Goal: Transaction & Acquisition: Purchase product/service

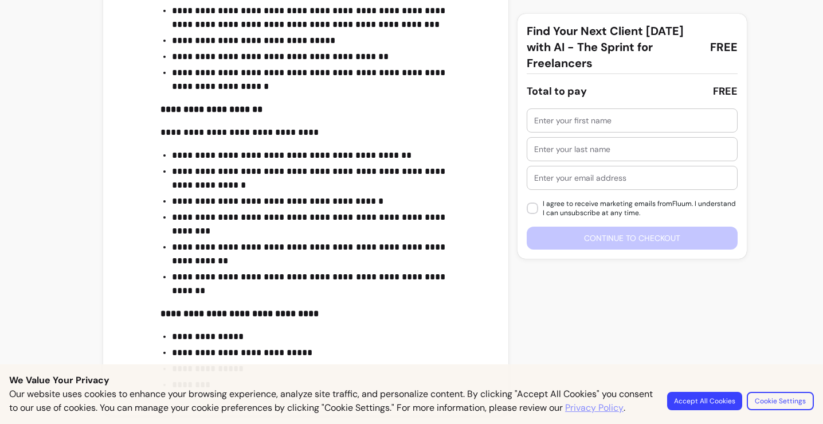
scroll to position [613, 0]
click at [606, 114] on div at bounding box center [632, 120] width 196 height 23
type input "Olya"
click at [609, 155] on div at bounding box center [632, 149] width 196 height 23
type input "L"
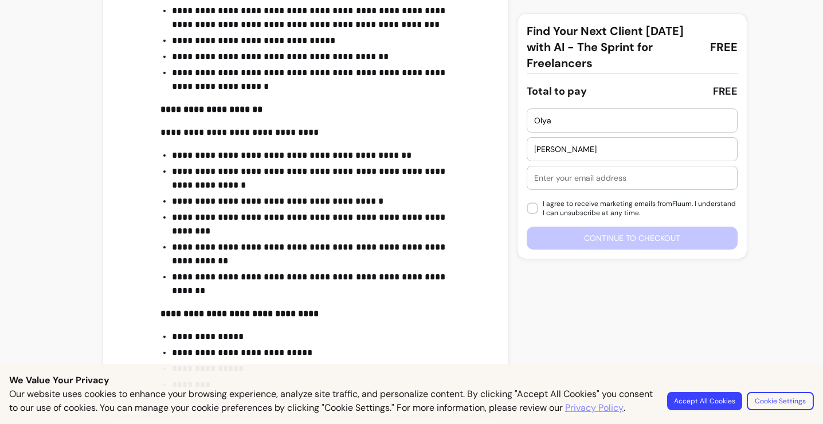
type input "[PERSON_NAME]"
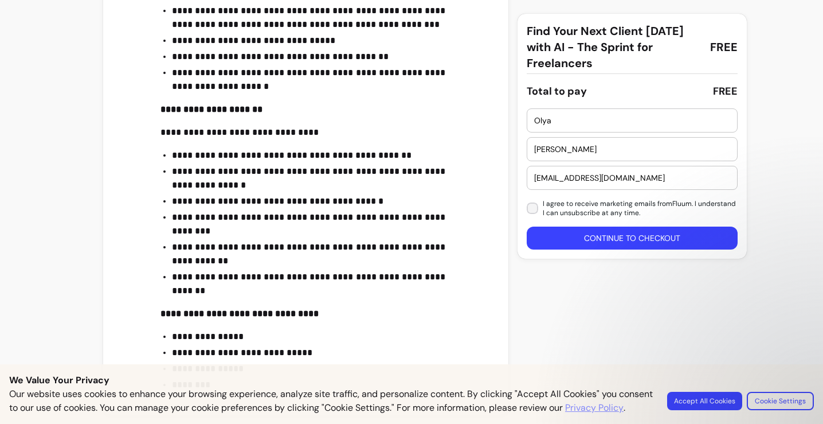
type input "[EMAIL_ADDRESS][DOMAIN_NAME]"
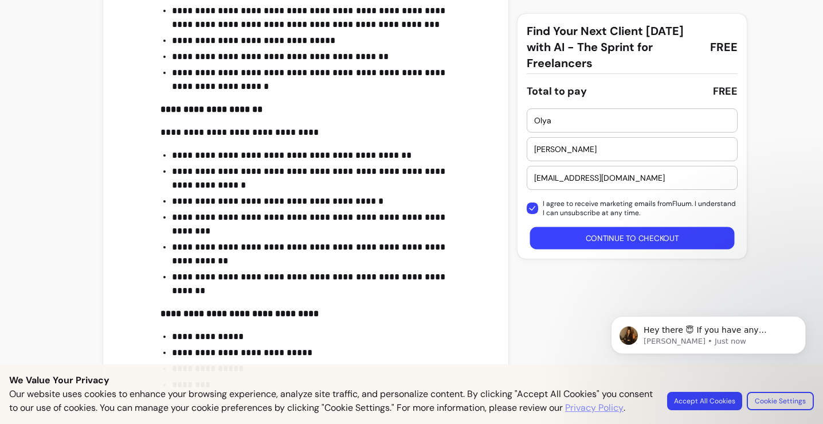
click at [548, 237] on button "Continue to checkout" at bounding box center [632, 238] width 205 height 22
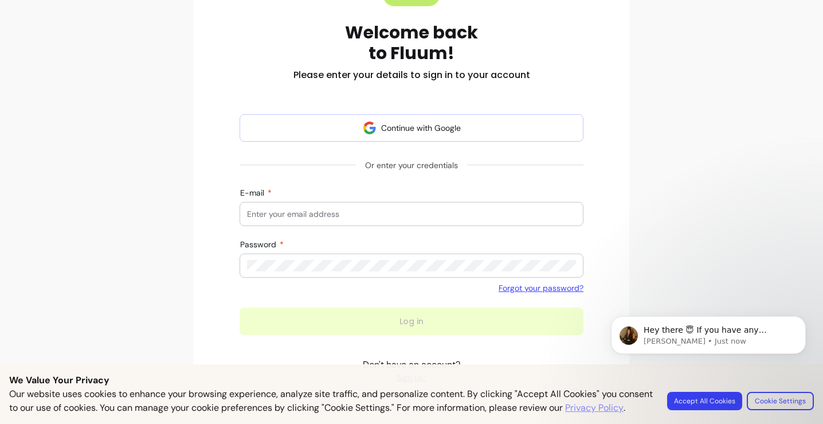
scroll to position [206, 0]
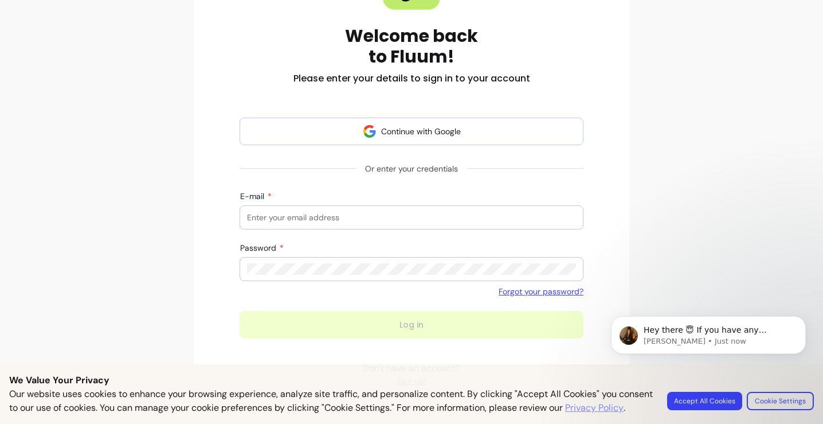
click at [540, 210] on div at bounding box center [411, 217] width 329 height 23
click at [599, 184] on div "It looks like you already have an existing account with this email address, ple…" at bounding box center [411, 139] width 417 height 503
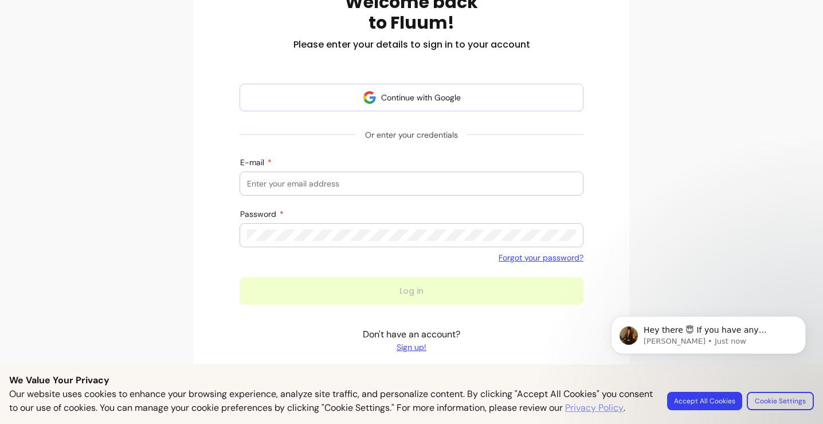
scroll to position [240, 0]
click at [343, 182] on input "E-mail" at bounding box center [411, 183] width 329 height 11
type input "olya@the"
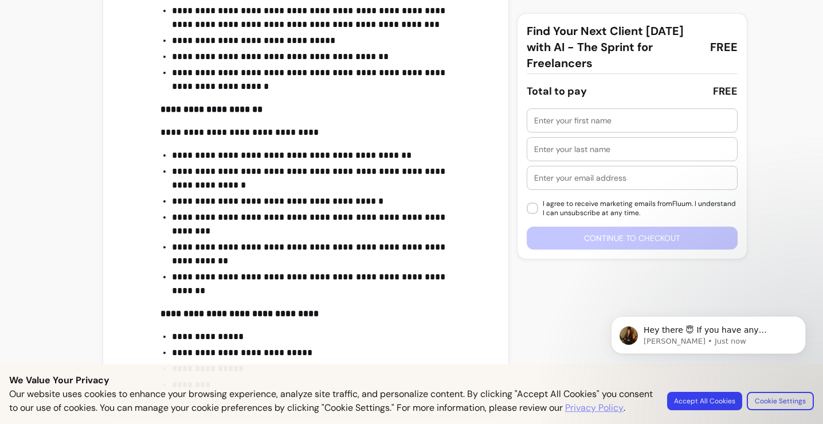
scroll to position [613, 0]
click at [656, 127] on div at bounding box center [632, 120] width 196 height 23
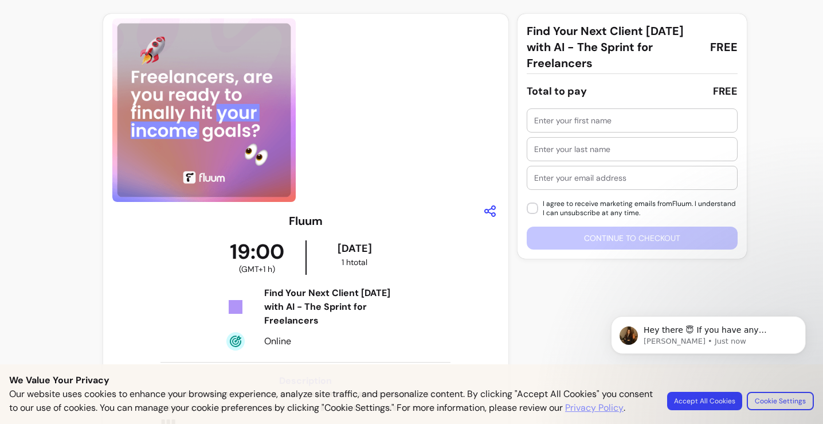
scroll to position [0, 0]
type input "Щ"
type input "o"
type input "Olya"
type input "[PERSON_NAME]"
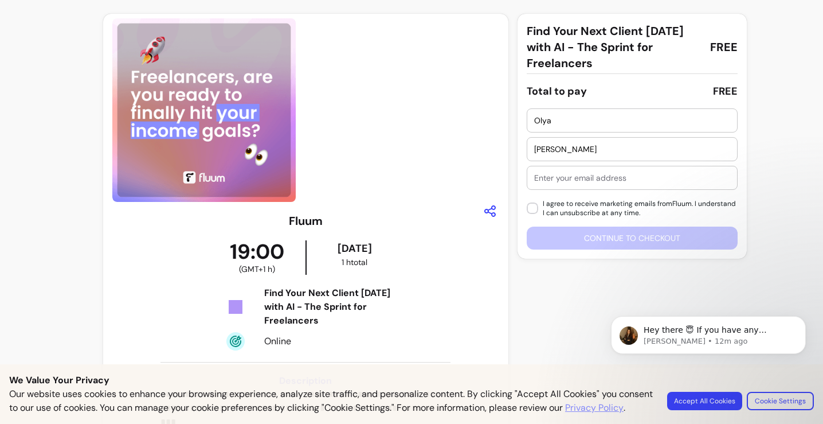
click at [600, 169] on div at bounding box center [632, 177] width 196 height 23
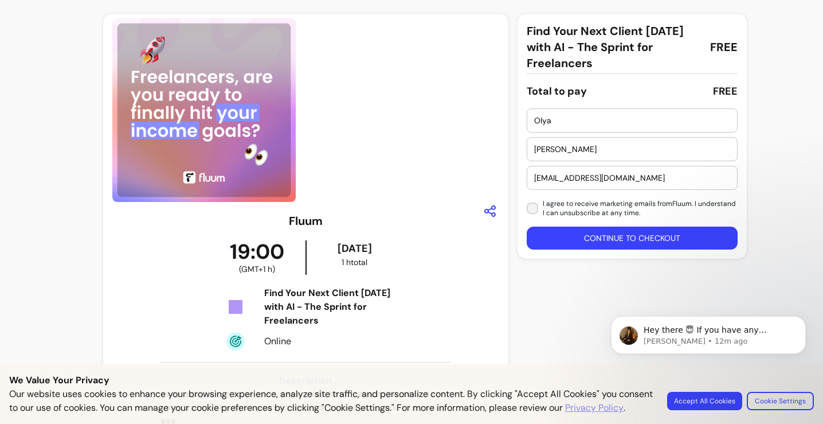
type input "[EMAIL_ADDRESS][DOMAIN_NAME]"
click at [572, 236] on button "Continue to checkout" at bounding box center [632, 237] width 211 height 23
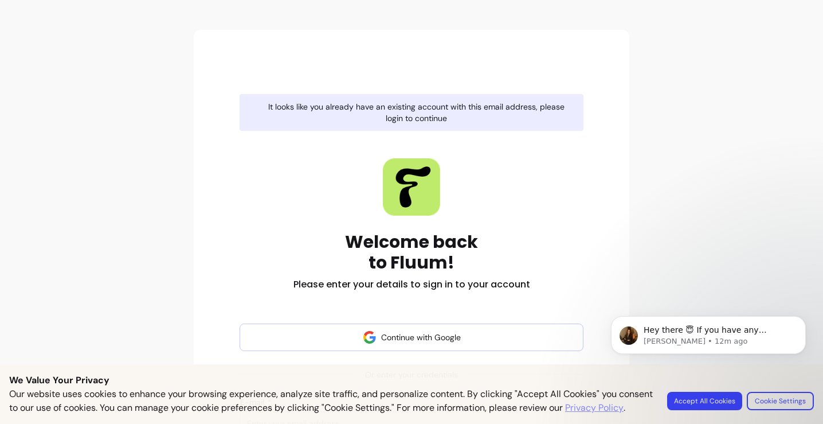
scroll to position [234, 0]
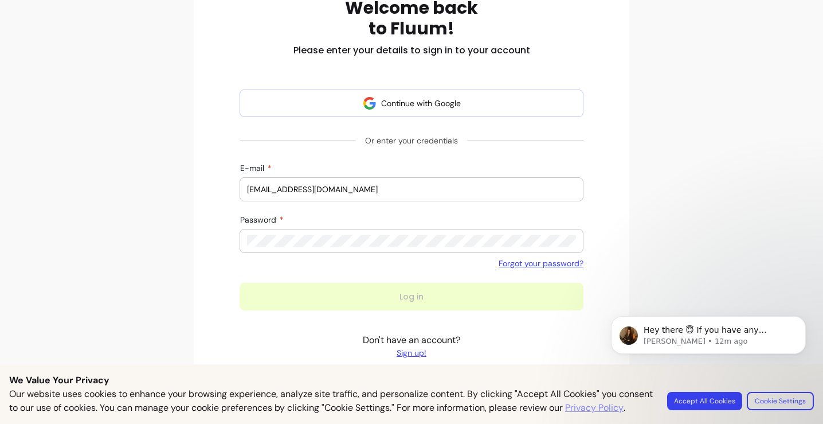
type input "[EMAIL_ADDRESS][DOMAIN_NAME]"
click at [548, 258] on link "Forgot your password?" at bounding box center [541, 262] width 85 height 11
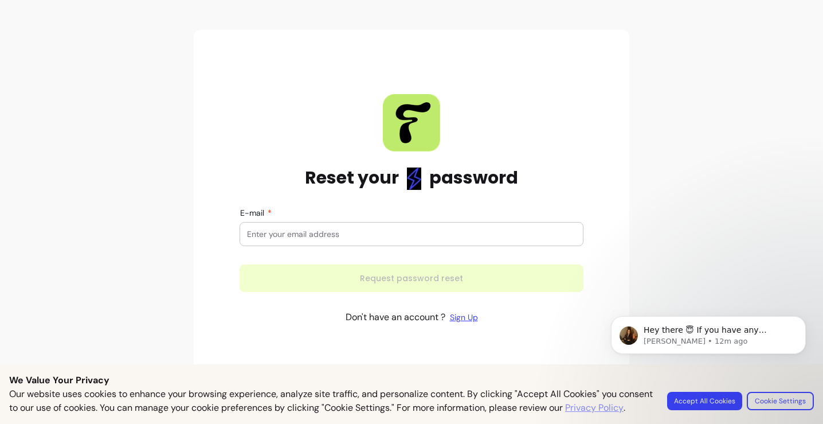
click at [317, 213] on form "E-mail Request password reset" at bounding box center [412, 250] width 344 height 84
click at [318, 227] on div at bounding box center [411, 233] width 329 height 23
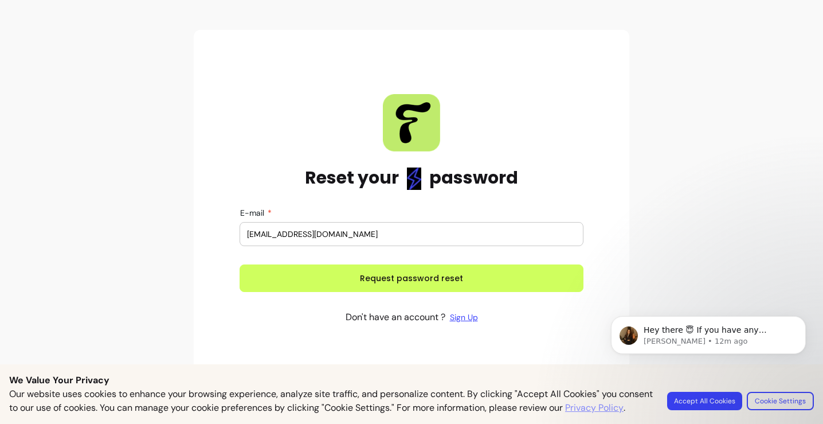
type input "[EMAIL_ADDRESS][DOMAIN_NAME]"
click at [412, 278] on button "Request password reset" at bounding box center [412, 278] width 344 height 28
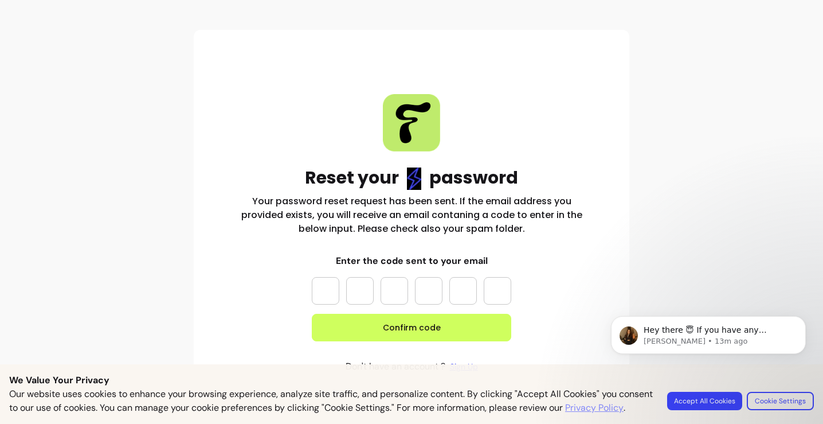
click at [330, 298] on input "Please enter OTP character 1" at bounding box center [326, 291] width 28 height 28
paste input "*"
type input "*"
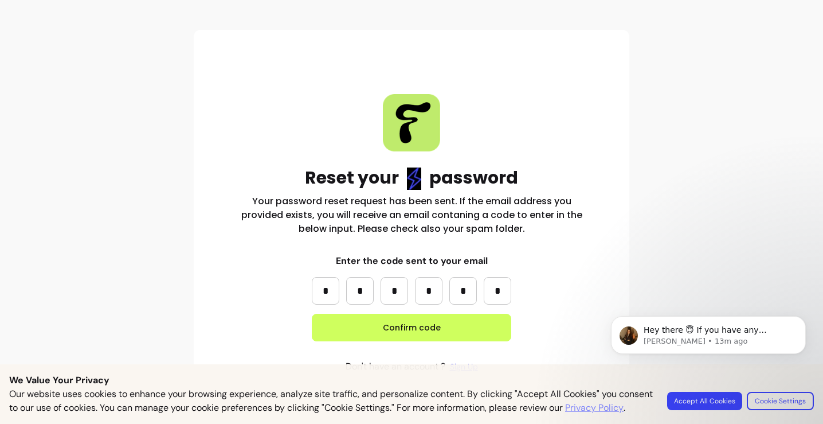
type input "*"
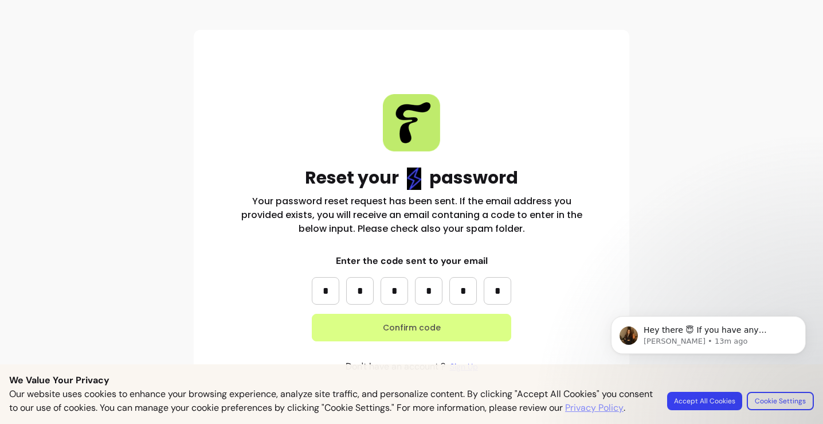
click at [381, 325] on button "Confirm code" at bounding box center [412, 328] width 200 height 28
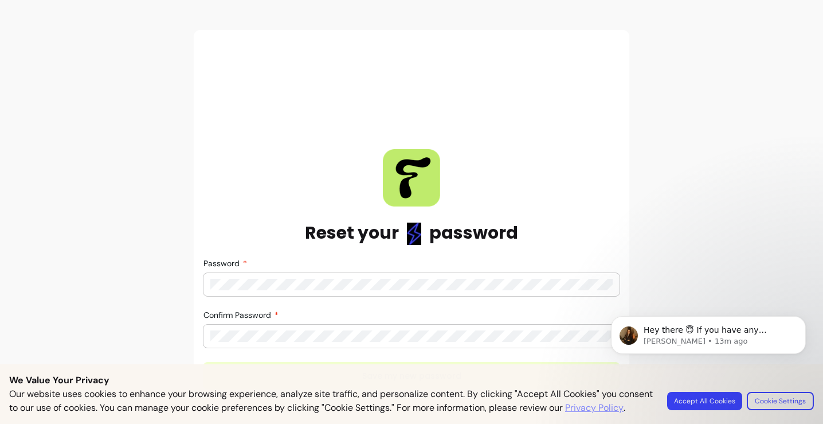
click at [370, 275] on div at bounding box center [411, 284] width 403 height 23
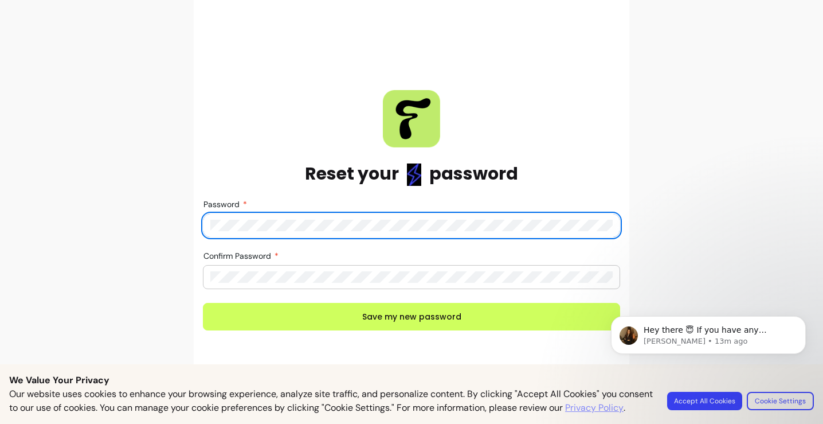
scroll to position [61, 0]
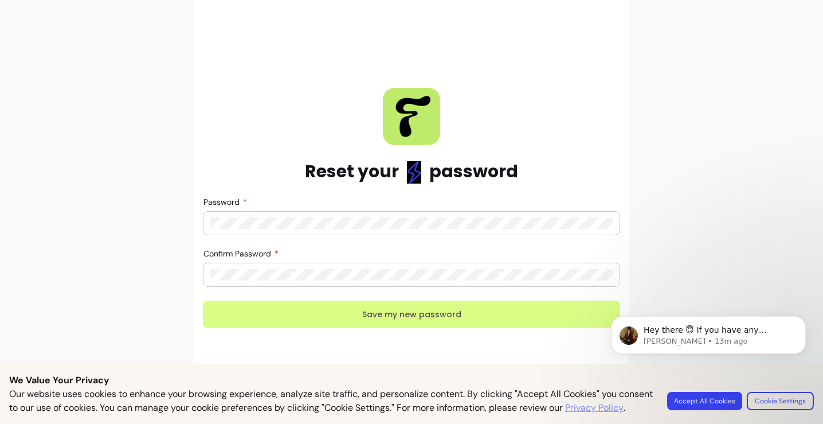
click at [290, 322] on button "Save my new password" at bounding box center [411, 314] width 417 height 28
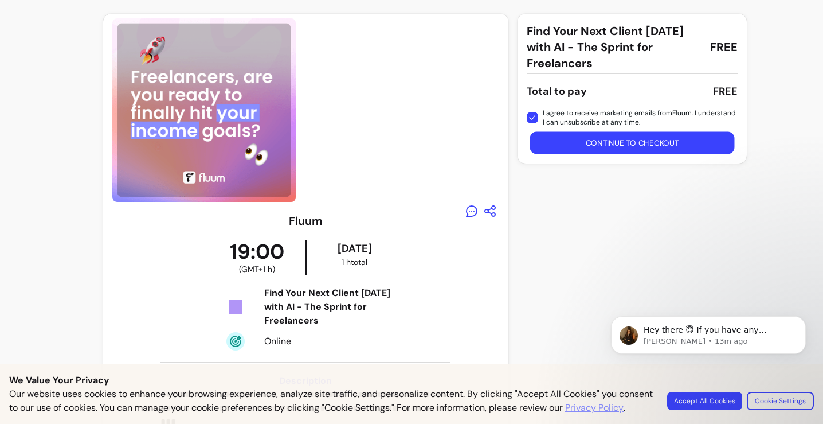
click at [593, 144] on button "Continue to checkout" at bounding box center [632, 143] width 205 height 22
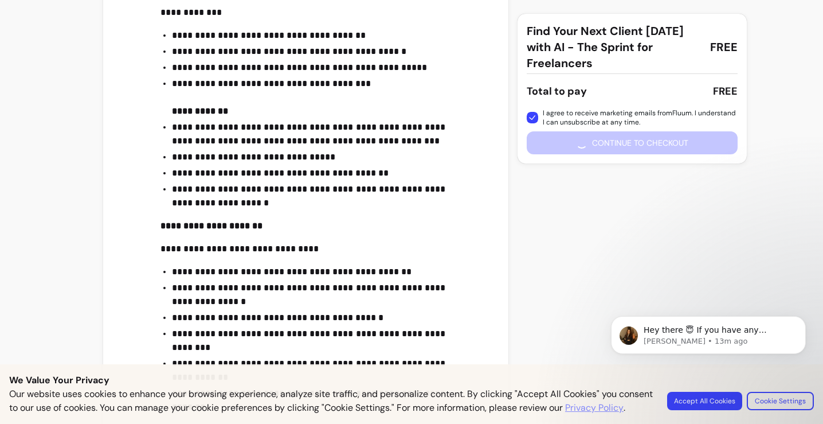
scroll to position [613, 0]
